Goal: Information Seeking & Learning: Compare options

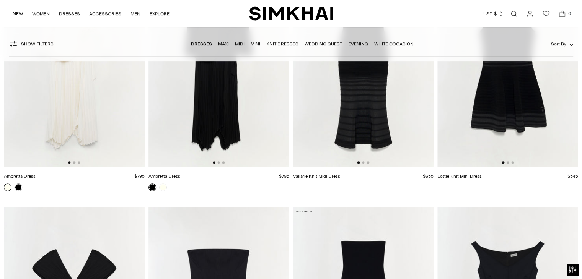
scroll to position [3162, 0]
click at [67, 127] on img at bounding box center [74, 61] width 141 height 211
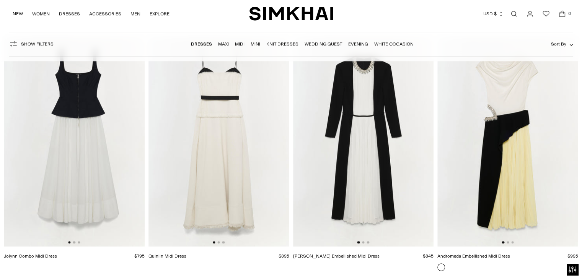
scroll to position [3584, 0]
drag, startPoint x: 219, startPoint y: 183, endPoint x: 223, endPoint y: 258, distance: 74.7
click at [186, 258] on link "Quinlin Midi Dress" at bounding box center [167, 256] width 38 height 5
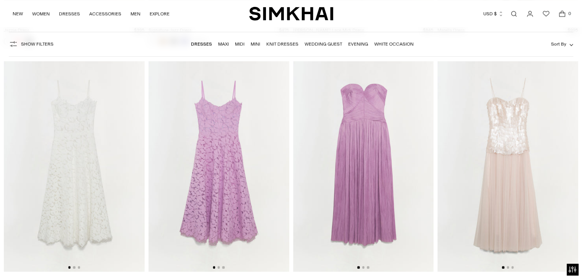
scroll to position [6575, 0]
drag, startPoint x: 528, startPoint y: 146, endPoint x: 449, endPoint y: 126, distance: 81.8
click at [449, 126] on img at bounding box center [507, 165] width 141 height 211
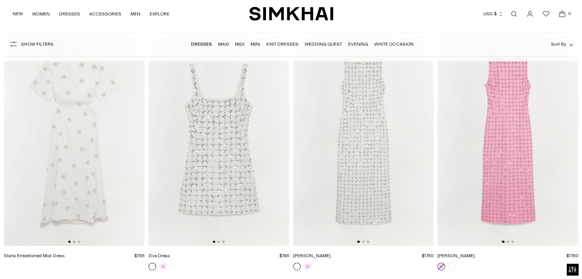
scroll to position [7104, 0]
drag, startPoint x: 72, startPoint y: 155, endPoint x: 88, endPoint y: 124, distance: 34.9
click at [88, 124] on img at bounding box center [74, 139] width 141 height 211
click at [46, 225] on img at bounding box center [74, 139] width 141 height 211
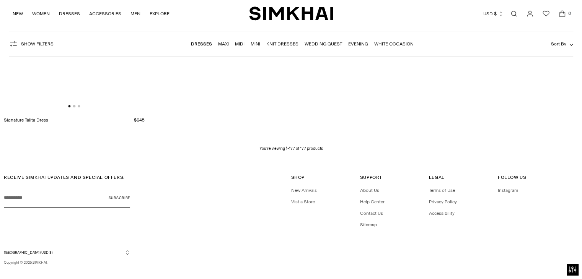
scroll to position [11261, 0]
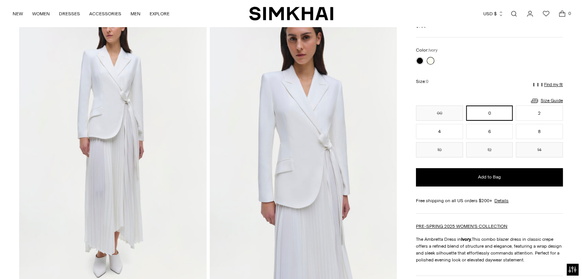
scroll to position [51, 0]
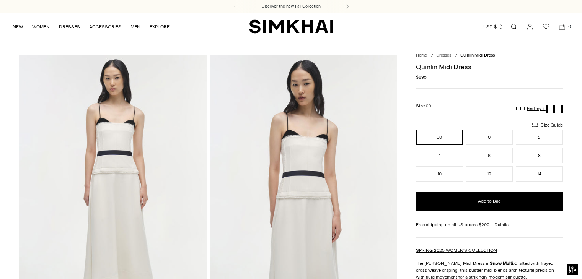
scroll to position [51, 0]
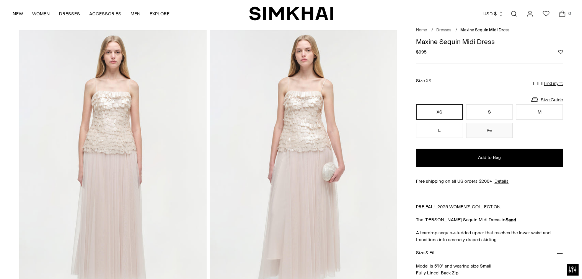
scroll to position [24, 0]
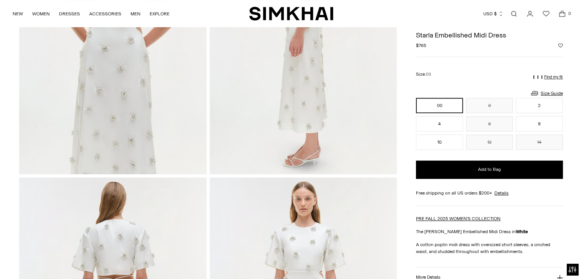
scroll to position [445, 0]
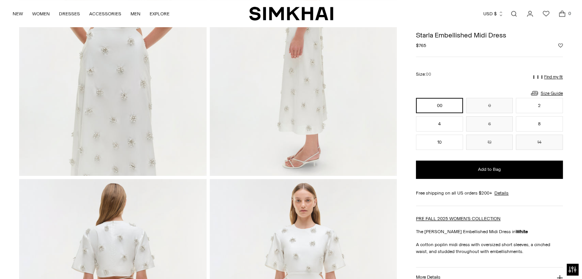
click at [162, 164] on img at bounding box center [112, 35] width 187 height 281
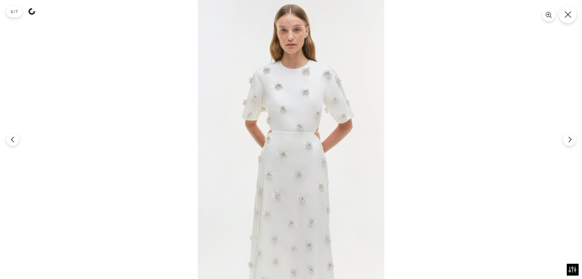
click at [574, 14] on button "Close" at bounding box center [568, 14] width 18 height 18
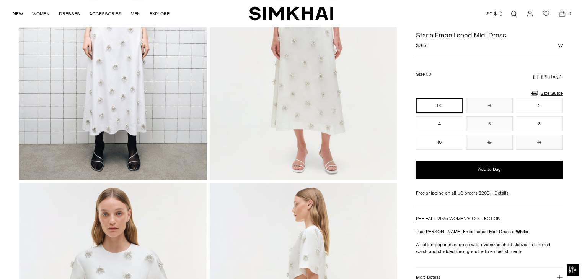
scroll to position [154, 0]
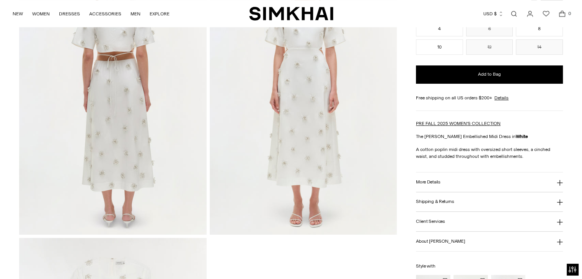
scroll to position [669, 0]
